Goal: Entertainment & Leisure: Consume media (video, audio)

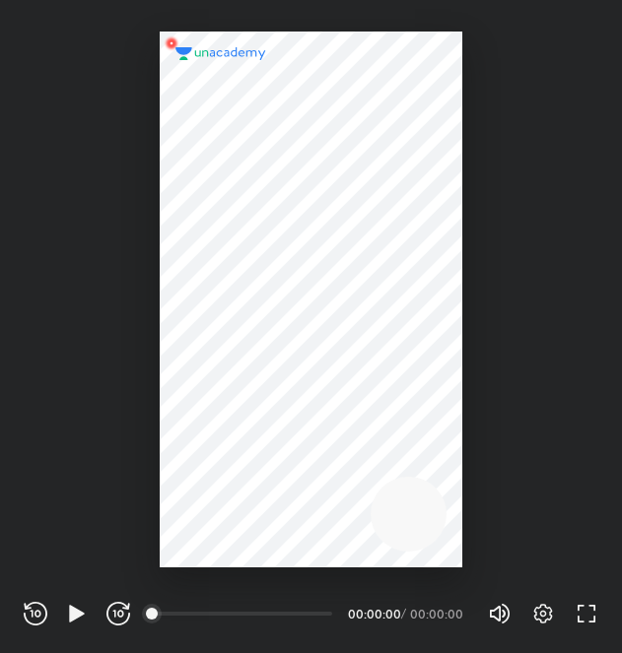
scroll to position [653, 622]
click at [60, 611] on div "REWIND (J) PLAY (K) FORWARD (L)" at bounding box center [77, 614] width 106 height 24
click at [80, 615] on icon "button" at bounding box center [76, 613] width 15 height 17
click at [526, 618] on div "Volume (M) 100% Settings FULL SCREEN (F)" at bounding box center [543, 614] width 110 height 30
click at [535, 614] on icon "button" at bounding box center [543, 614] width 24 height 24
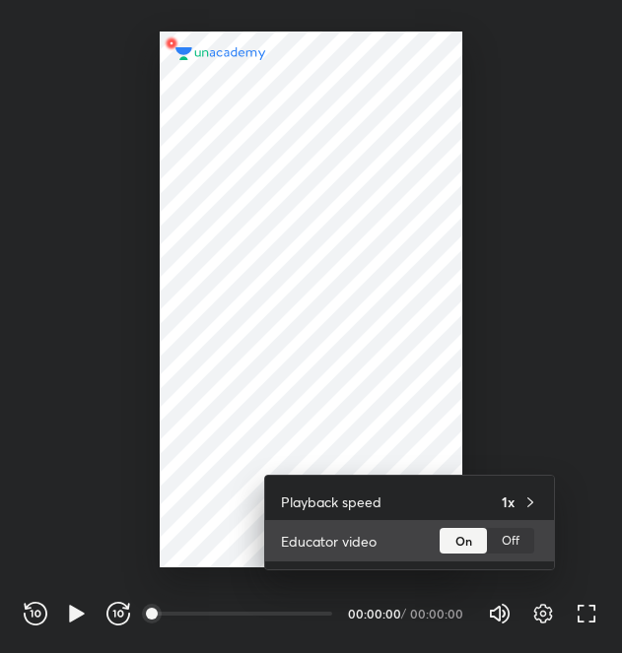
click at [529, 547] on div "Off" at bounding box center [510, 541] width 47 height 26
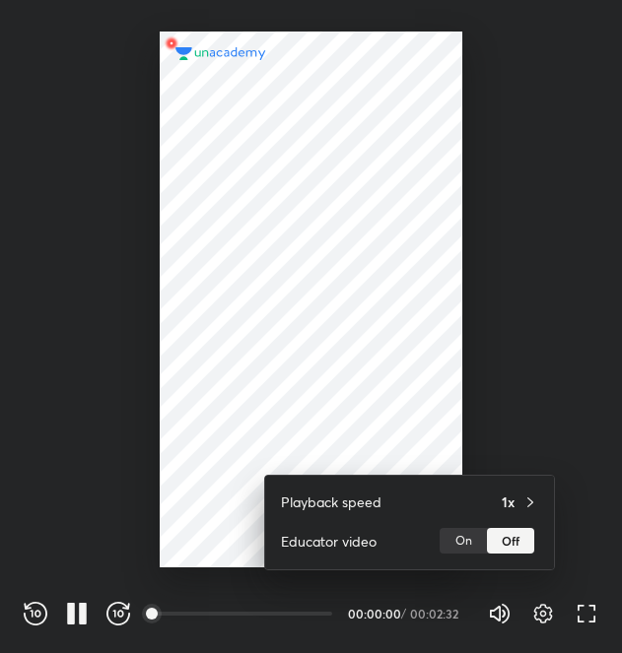
click at [581, 603] on div at bounding box center [311, 326] width 622 height 653
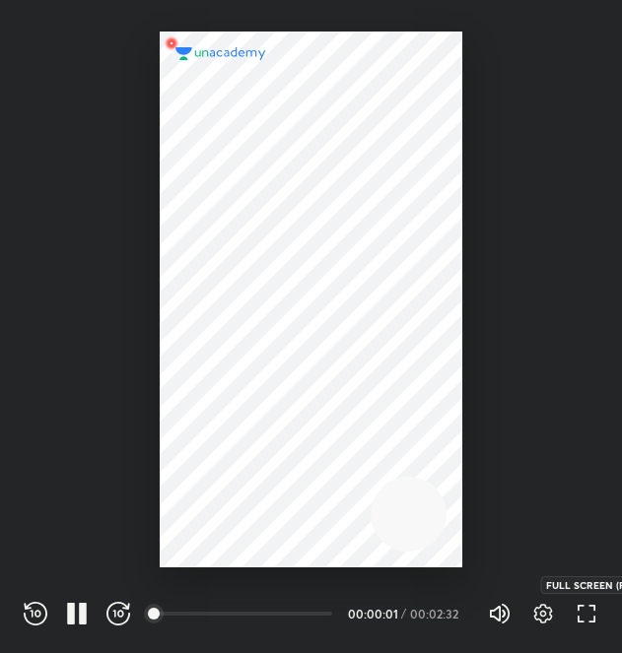
click at [588, 612] on icon "button" at bounding box center [586, 614] width 24 height 24
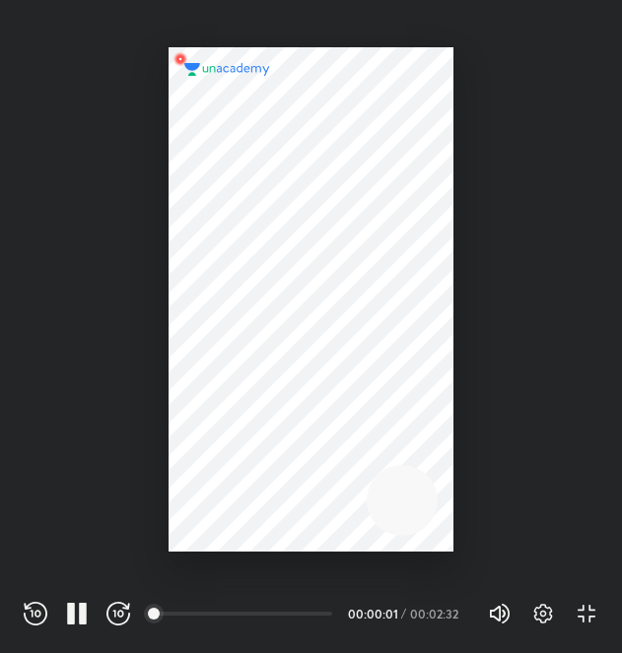
scroll to position [609, 1082]
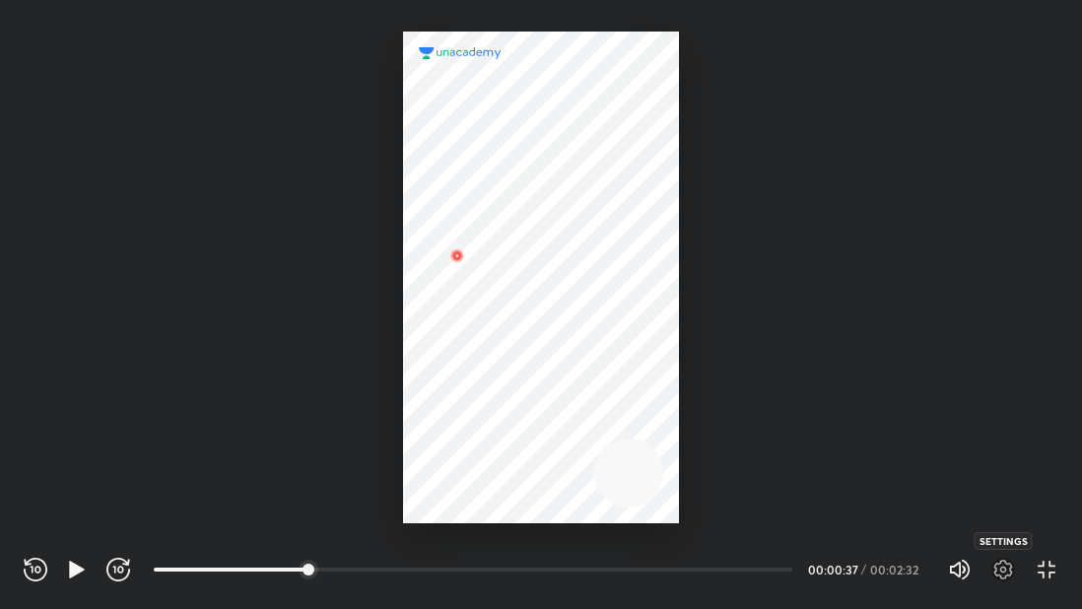
click at [621, 569] on icon "button" at bounding box center [1003, 570] width 19 height 20
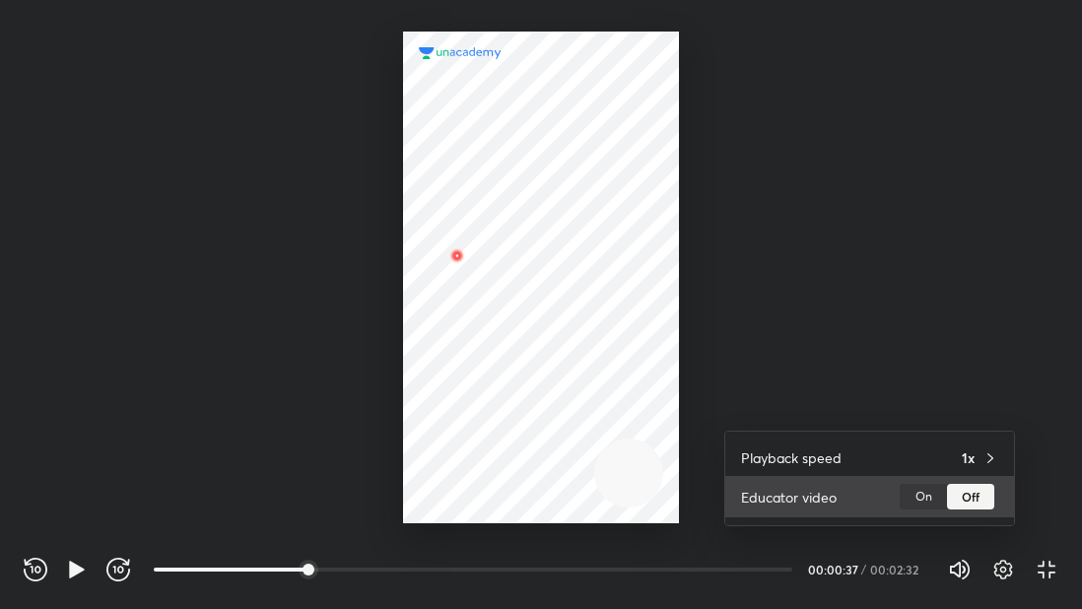
click at [621, 504] on div "On" at bounding box center [922, 497] width 47 height 26
click at [621, 501] on div "Off" at bounding box center [970, 497] width 47 height 26
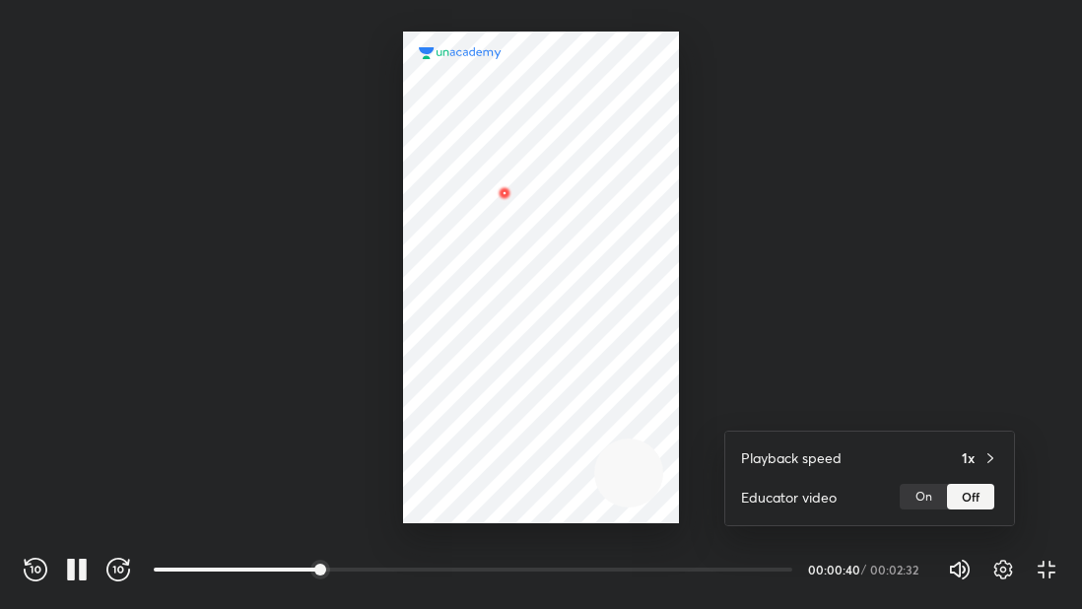
click at [621, 249] on div at bounding box center [541, 304] width 1082 height 609
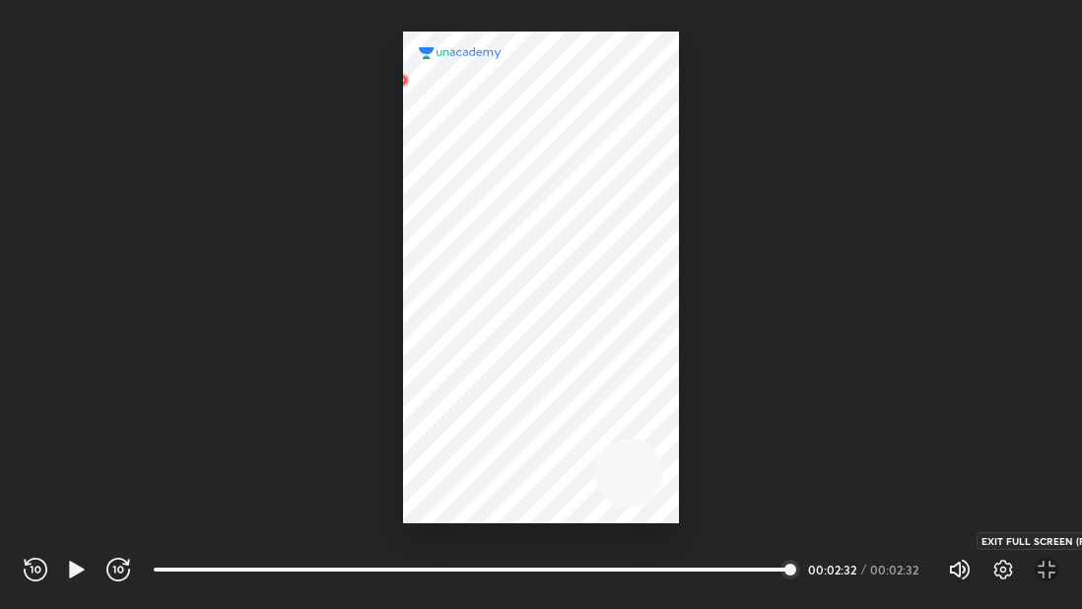
click at [621, 567] on icon "button" at bounding box center [1046, 570] width 24 height 24
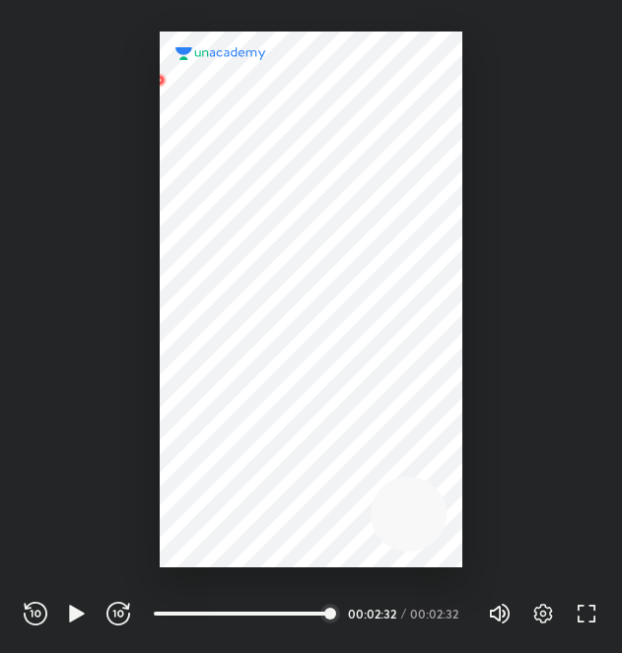
scroll to position [653, 622]
